Goal: Learn about a topic

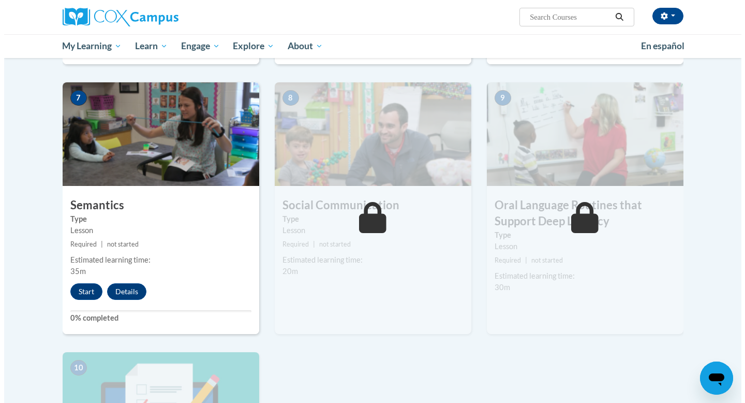
scroll to position [829, 0]
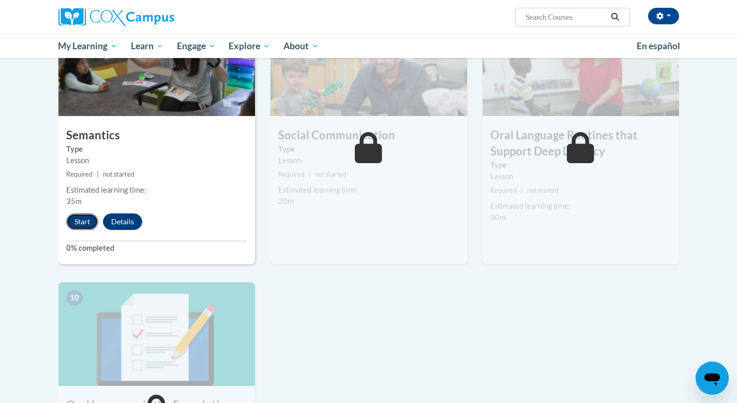
click at [87, 220] on button "Start" at bounding box center [82, 221] width 32 height 17
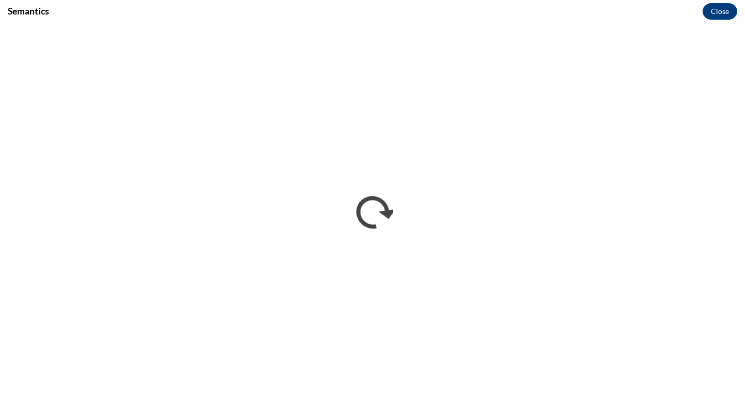
scroll to position [0, 0]
